Goal: Task Accomplishment & Management: Use online tool/utility

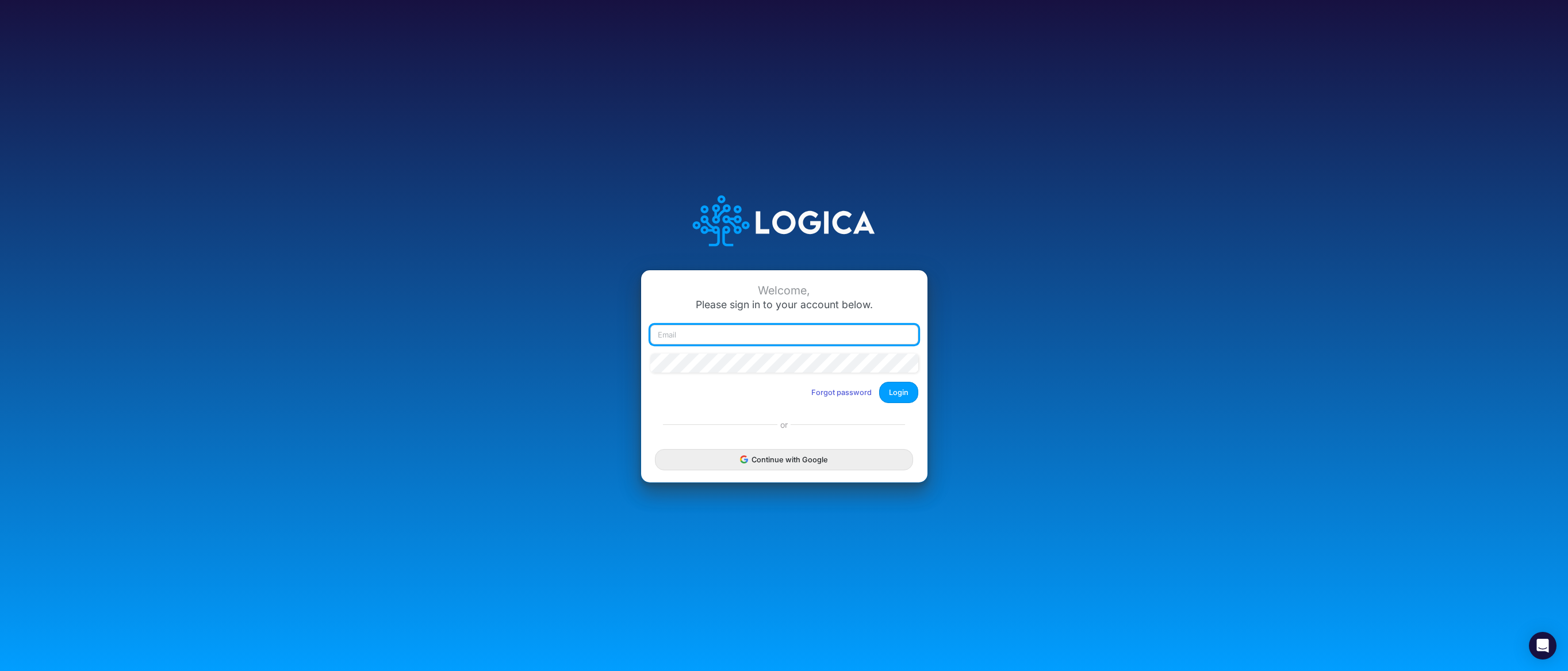
click at [751, 334] on input "email" at bounding box center [784, 335] width 268 height 20
type input "[EMAIL_ADDRESS][DOMAIN_NAME]"
click at [898, 390] on button "Login" at bounding box center [899, 392] width 39 height 21
